Goal: Information Seeking & Learning: Learn about a topic

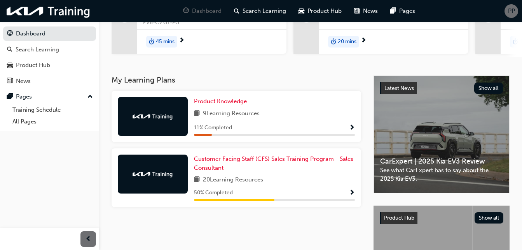
scroll to position [116, 0]
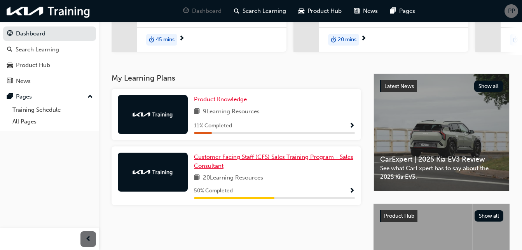
click at [303, 159] on link "Customer Facing Staff (CFS) Sales Training Program - Sales Consultant" at bounding box center [274, 160] width 161 height 17
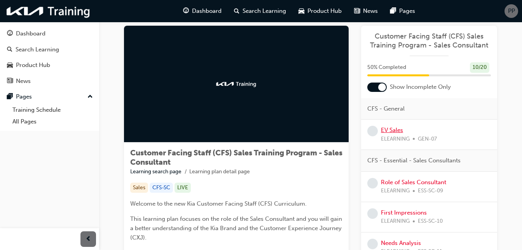
scroll to position [15, 0]
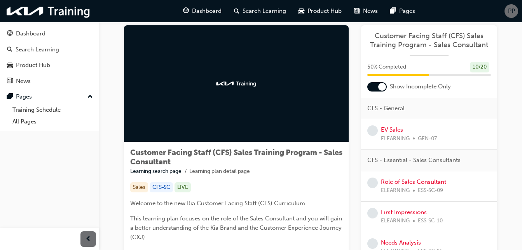
click at [391, 133] on div "EV Sales ELEARNING GEN-07" at bounding box center [409, 133] width 56 height 17
click at [389, 128] on link "EV Sales" at bounding box center [392, 129] width 22 height 7
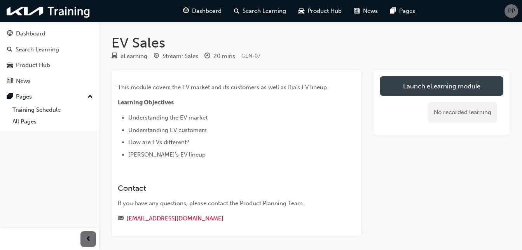
click at [439, 86] on link "Launch eLearning module" at bounding box center [442, 85] width 124 height 19
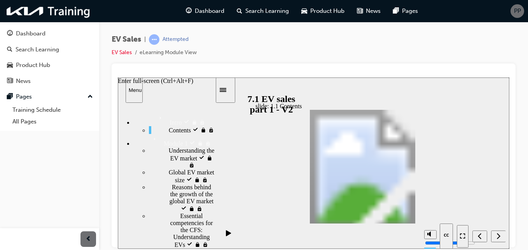
click at [464, 235] on icon "Enter full-screen (Ctrl+Alt+F)" at bounding box center [462, 235] width 5 height 5
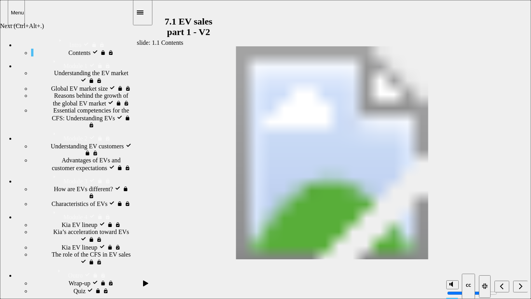
click at [519, 249] on icon "Next (Ctrl+Alt+Period)" at bounding box center [521, 285] width 4 height 7
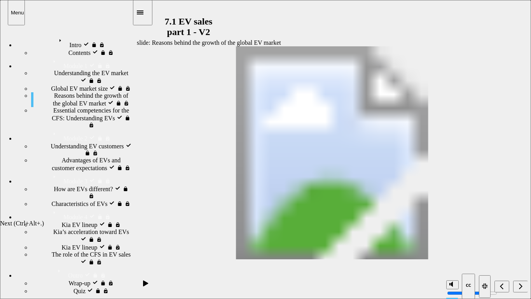
click at [519, 249] on icon "Next (Ctrl+Alt+Period)" at bounding box center [521, 285] width 4 height 7
click at [519, 249] on nav "slide navigation" at bounding box center [503, 285] width 49 height 25
click at [519, 249] on icon "Next (Ctrl+Alt+Period)" at bounding box center [521, 285] width 4 height 7
click at [521, 249] on icon "Next (Ctrl+Alt+Period)" at bounding box center [521, 285] width 4 height 7
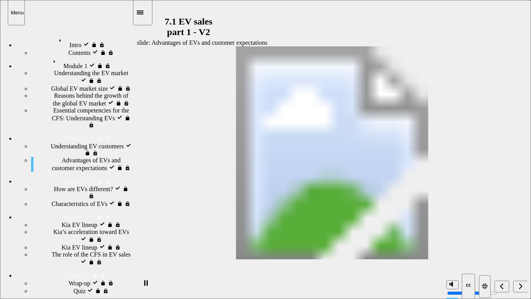
click at [521, 249] on nav "slide navigation" at bounding box center [503, 285] width 49 height 25
click at [521, 249] on icon "Next (Ctrl+Alt+Period)" at bounding box center [521, 285] width 4 height 7
click at [519, 249] on nav "slide navigation" at bounding box center [503, 285] width 49 height 25
click at [522, 249] on icon "Next (Ctrl+Alt+Period)" at bounding box center [521, 285] width 4 height 7
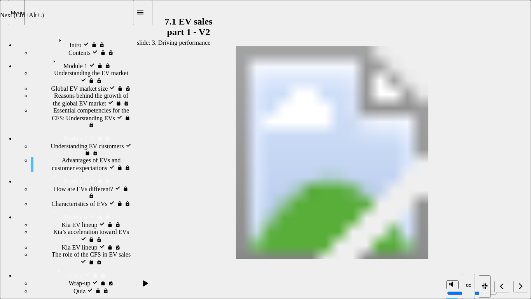
click at [522, 249] on icon "Next (Ctrl+Alt+Period)" at bounding box center [521, 285] width 4 height 7
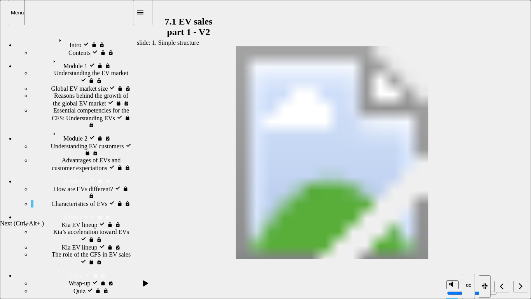
click at [522, 249] on icon "Next (Ctrl+Alt+Period)" at bounding box center [521, 285] width 4 height 7
click at [520, 249] on icon "Next (Ctrl+Alt+Period)" at bounding box center [521, 285] width 4 height 7
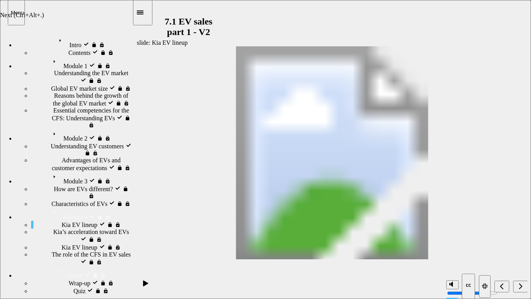
click at [520, 249] on icon "Next (Ctrl+Alt+Period)" at bounding box center [521, 285] width 4 height 7
click at [518, 249] on nav "slide navigation" at bounding box center [503, 285] width 49 height 25
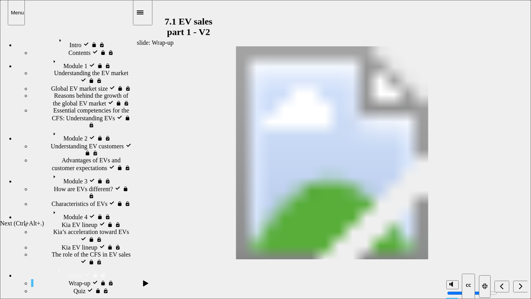
click at [521, 249] on icon "Next (Ctrl+Alt+Period)" at bounding box center [521, 285] width 4 height 7
radio input "false"
radio input "true"
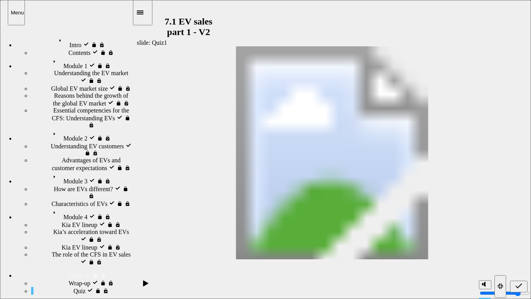
radio input "true"
drag, startPoint x: 429, startPoint y: 140, endPoint x: 212, endPoint y: 158, distance: 218.1
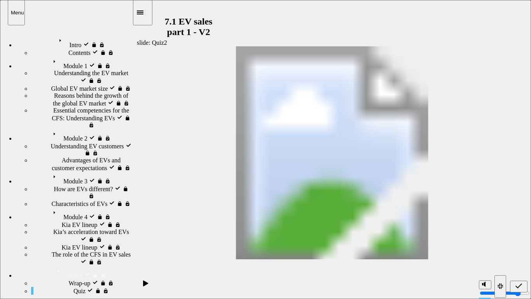
drag, startPoint x: 429, startPoint y: 157, endPoint x: 217, endPoint y: 161, distance: 211.6
drag, startPoint x: 423, startPoint y: 174, endPoint x: 214, endPoint y: 173, distance: 209.2
drag, startPoint x: 451, startPoint y: 195, endPoint x: 332, endPoint y: 159, distance: 123.9
drag, startPoint x: 431, startPoint y: 119, endPoint x: 203, endPoint y: 191, distance: 239.0
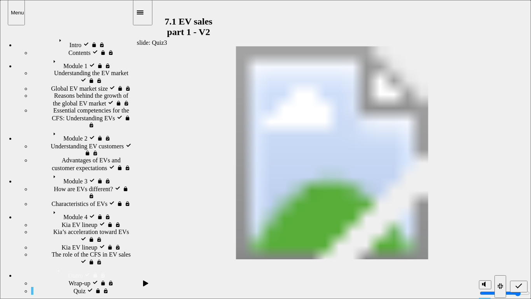
radio input "true"
click at [523, 249] on div "Next (Ctrl+Alt+Period)" at bounding box center [520, 286] width 9 height 8
click at [519, 249] on icon "Next (Ctrl+Alt+Period)" at bounding box center [521, 285] width 4 height 7
click at [521, 249] on icon "Next (Ctrl+Alt+Period)" at bounding box center [520, 286] width 3 height 6
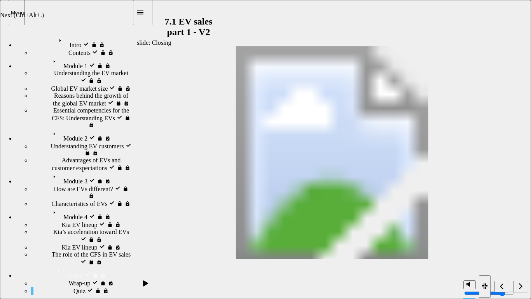
click at [44, 19] on div "Next (Ctrl+Alt+.)" at bounding box center [22, 15] width 44 height 7
click at [518, 249] on div "Next (Ctrl+Alt+Period)" at bounding box center [520, 286] width 9 height 8
click at [485, 249] on icon "Exit full-screen (Ctrl+Alt+F)" at bounding box center [486, 284] width 2 height 2
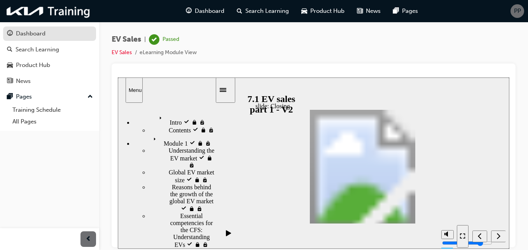
click at [34, 34] on div "Dashboard" at bounding box center [31, 33] width 30 height 9
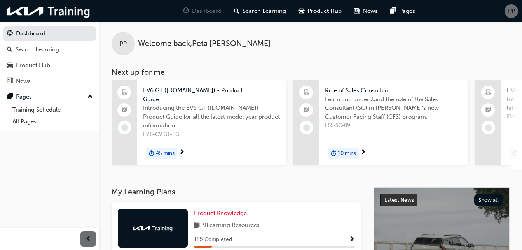
click at [350, 102] on span "Learn and understand the role of the Sales Consultant (SC) in [PERSON_NAME]'s n…" at bounding box center [393, 108] width 137 height 26
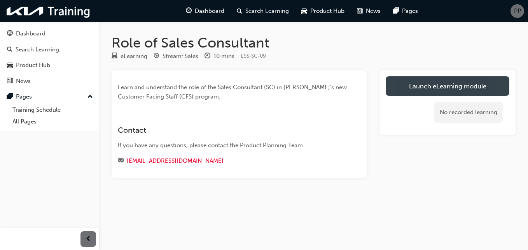
click at [421, 93] on link "Launch eLearning module" at bounding box center [448, 85] width 124 height 19
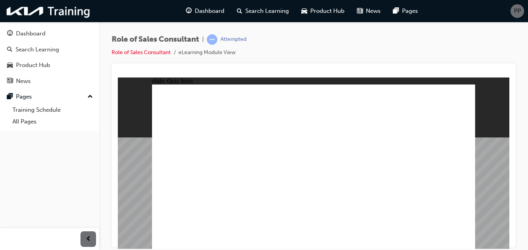
checkbox input "true"
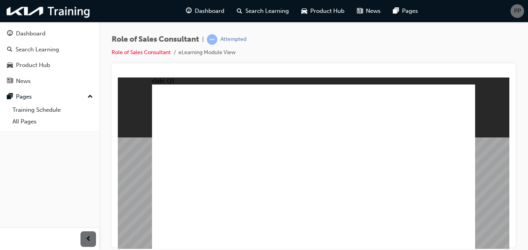
radio input "true"
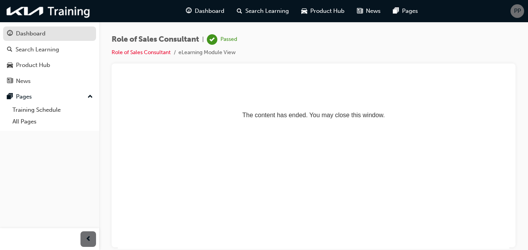
click at [49, 38] on div "Dashboard" at bounding box center [49, 34] width 85 height 10
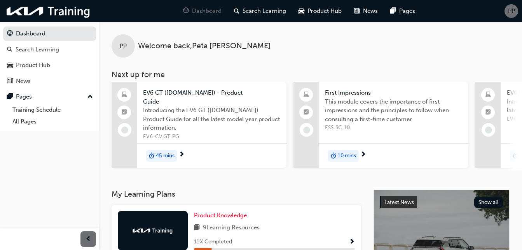
click at [366, 115] on span "This module covers the importance of first impressions and the principles to fo…" at bounding box center [393, 110] width 137 height 26
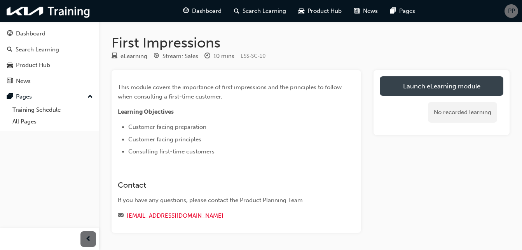
click at [420, 91] on link "Launch eLearning module" at bounding box center [442, 85] width 124 height 19
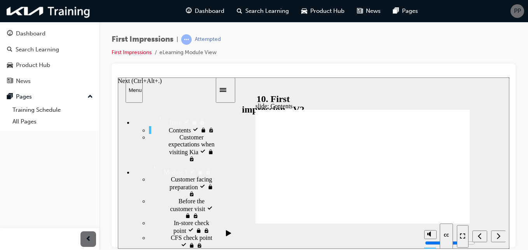
click at [499, 233] on icon "Next (Ctrl+Alt+Period)" at bounding box center [499, 235] width 4 height 7
click at [463, 236] on icon "Enter full-screen (Ctrl+Alt+F)" at bounding box center [462, 235] width 5 height 5
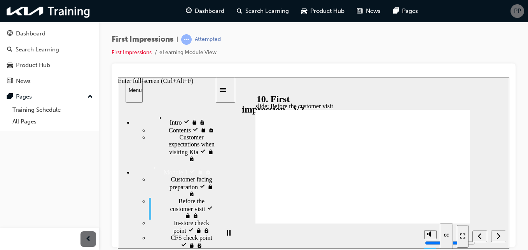
click at [460, 233] on icon "Enter full-screen (Ctrl+Alt+F)" at bounding box center [461, 234] width 2 height 2
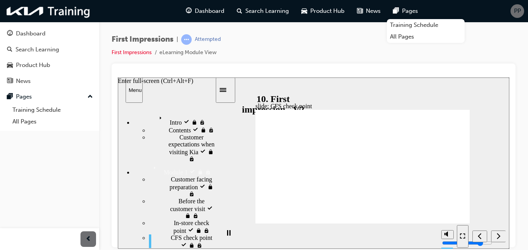
click at [464, 236] on icon "Enter full-screen (Ctrl+Alt+F)" at bounding box center [462, 235] width 5 height 5
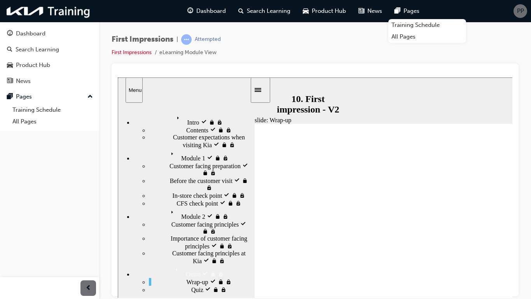
radio input "true"
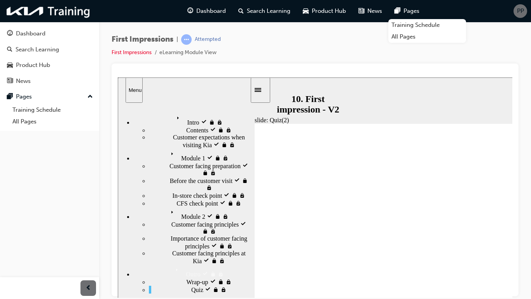
radio input "true"
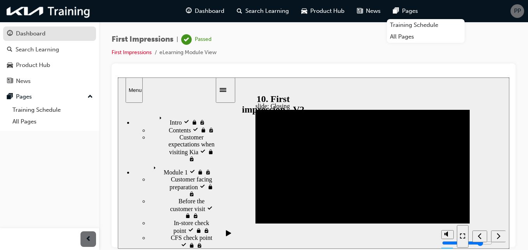
click at [47, 38] on div "Dashboard" at bounding box center [49, 34] width 85 height 10
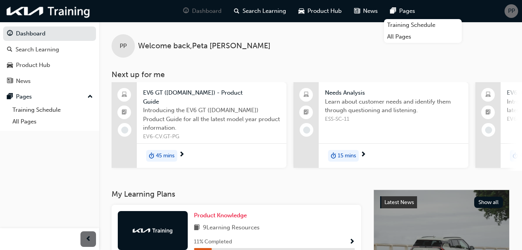
click at [350, 92] on span "Needs Analysis" at bounding box center [393, 92] width 137 height 9
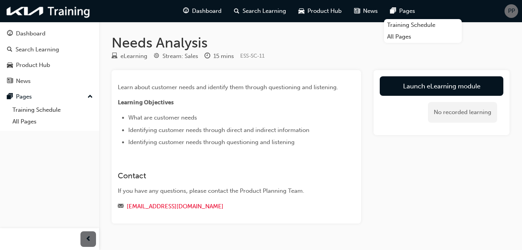
scroll to position [18, 0]
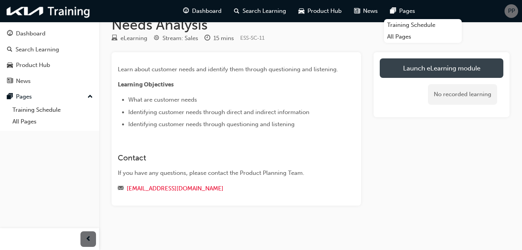
click at [429, 76] on link "Launch eLearning module" at bounding box center [442, 67] width 124 height 19
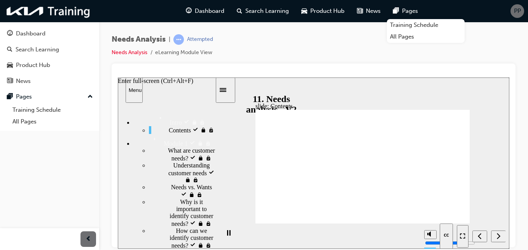
click at [462, 238] on icon "Enter full-screen (Ctrl+Alt+F)" at bounding box center [461, 237] width 2 height 2
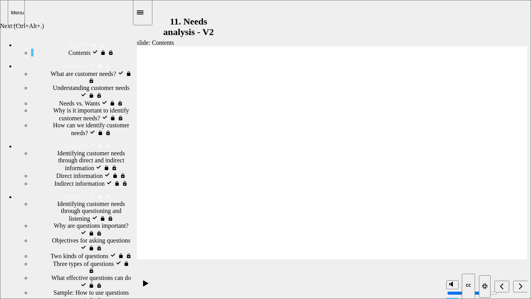
click at [521, 283] on icon "Next (Ctrl+Alt+Period)" at bounding box center [521, 285] width 4 height 7
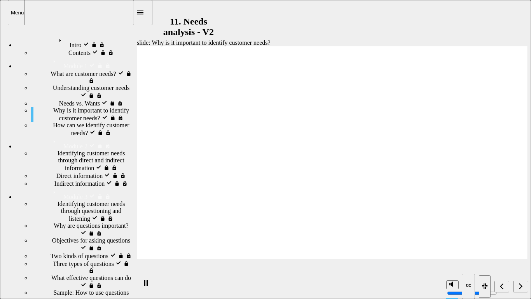
click at [81, 104] on div "Needs vs. Wants locked Needs vs. Wants" at bounding box center [81, 103] width 101 height 8
click at [81, 107] on div "Needs vs. Wants locked Needs vs. Wants" at bounding box center [81, 103] width 101 height 8
click at [519, 283] on icon "Next (Ctrl+Alt+Period)" at bounding box center [521, 285] width 4 height 7
click at [520, 284] on icon "Next (Ctrl+Alt+Period)" at bounding box center [520, 286] width 3 height 6
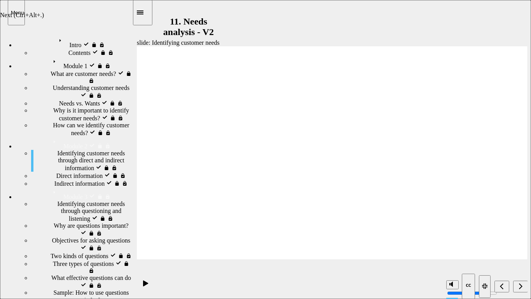
click at [520, 284] on icon "Next (Ctrl+Alt+Period)" at bounding box center [520, 286] width 3 height 6
click at [524, 287] on div "Next (Ctrl+Alt+Period)" at bounding box center [520, 286] width 9 height 8
click at [521, 285] on icon "Next (Ctrl+Alt+Period)" at bounding box center [521, 285] width 4 height 7
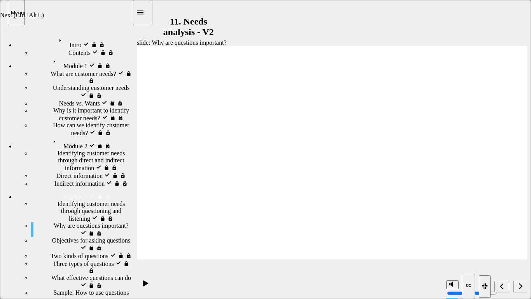
click at [521, 285] on icon "Next (Ctrl+Alt+Period)" at bounding box center [521, 285] width 4 height 7
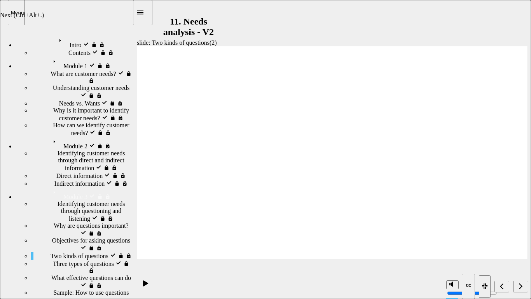
click at [521, 285] on icon "Next (Ctrl+Alt+Period)" at bounding box center [521, 285] width 4 height 7
click at [518, 284] on div "Next (Ctrl+Alt+Period)" at bounding box center [520, 286] width 9 height 8
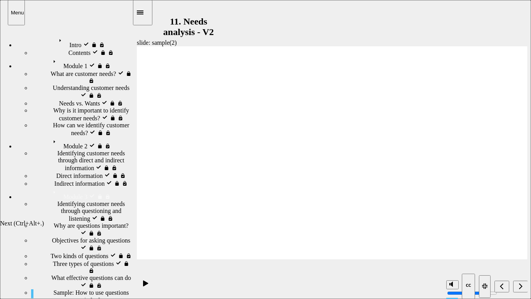
click at [518, 284] on div "Next (Ctrl+Alt+Period)" at bounding box center [520, 286] width 9 height 8
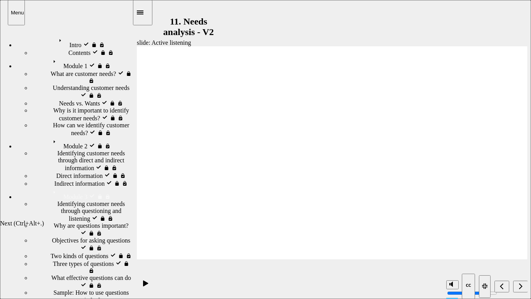
click at [518, 284] on div "Next (Ctrl+Alt+Period)" at bounding box center [520, 286] width 9 height 8
click at [518, 283] on div "Next (Ctrl+Alt+Period)" at bounding box center [520, 286] width 9 height 8
click at [522, 286] on icon "Next (Ctrl+Alt+Period)" at bounding box center [520, 286] width 3 height 6
click at [521, 287] on icon "Next (Ctrl+Alt+Period)" at bounding box center [521, 285] width 4 height 7
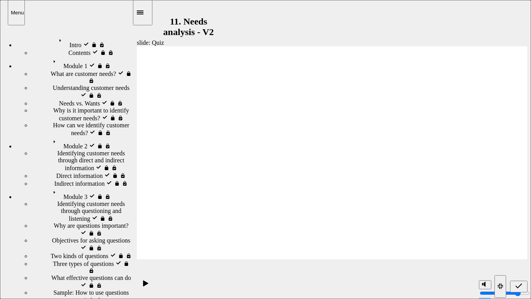
drag, startPoint x: 443, startPoint y: 152, endPoint x: 327, endPoint y: 184, distance: 120.6
drag, startPoint x: 447, startPoint y: 192, endPoint x: 245, endPoint y: 175, distance: 202.9
drag, startPoint x: 333, startPoint y: 189, endPoint x: 436, endPoint y: 167, distance: 105.1
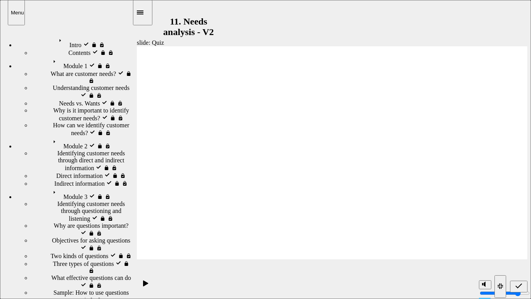
drag, startPoint x: 246, startPoint y: 179, endPoint x: 427, endPoint y: 195, distance: 181.9
drag, startPoint x: 395, startPoint y: 180, endPoint x: 231, endPoint y: 178, distance: 163.3
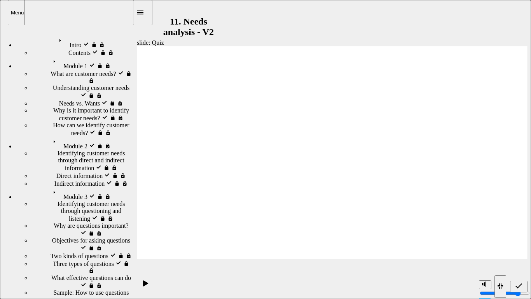
drag, startPoint x: 412, startPoint y: 145, endPoint x: 398, endPoint y: 146, distance: 14.1
drag, startPoint x: 439, startPoint y: 159, endPoint x: 324, endPoint y: 184, distance: 117.8
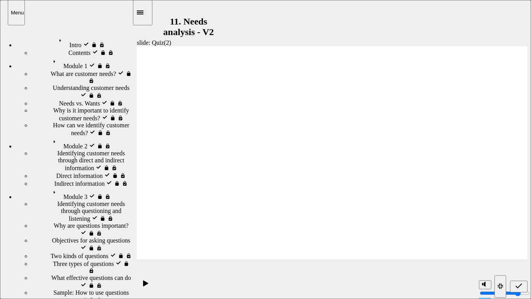
radio input "true"
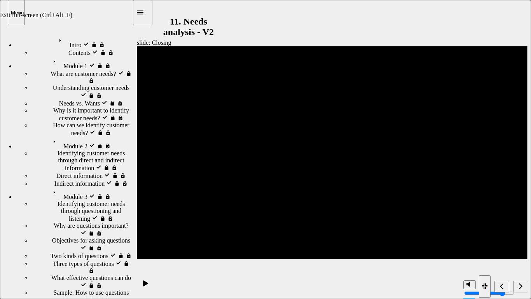
click at [482, 289] on icon "Exit full-screen (Ctrl+Alt+F)" at bounding box center [485, 285] width 6 height 5
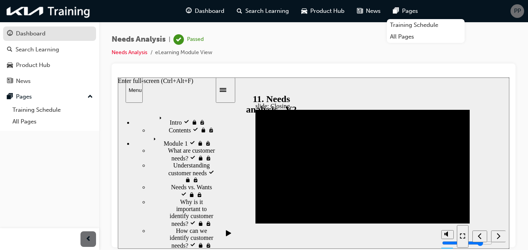
click at [47, 38] on link "Dashboard" at bounding box center [49, 33] width 93 height 14
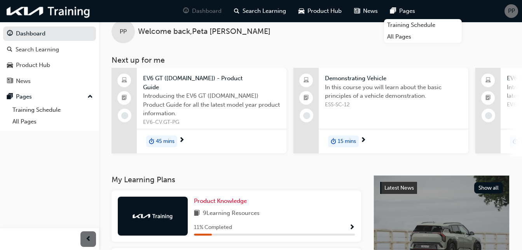
scroll to position [9, 0]
